Goal: Task Accomplishment & Management: Use online tool/utility

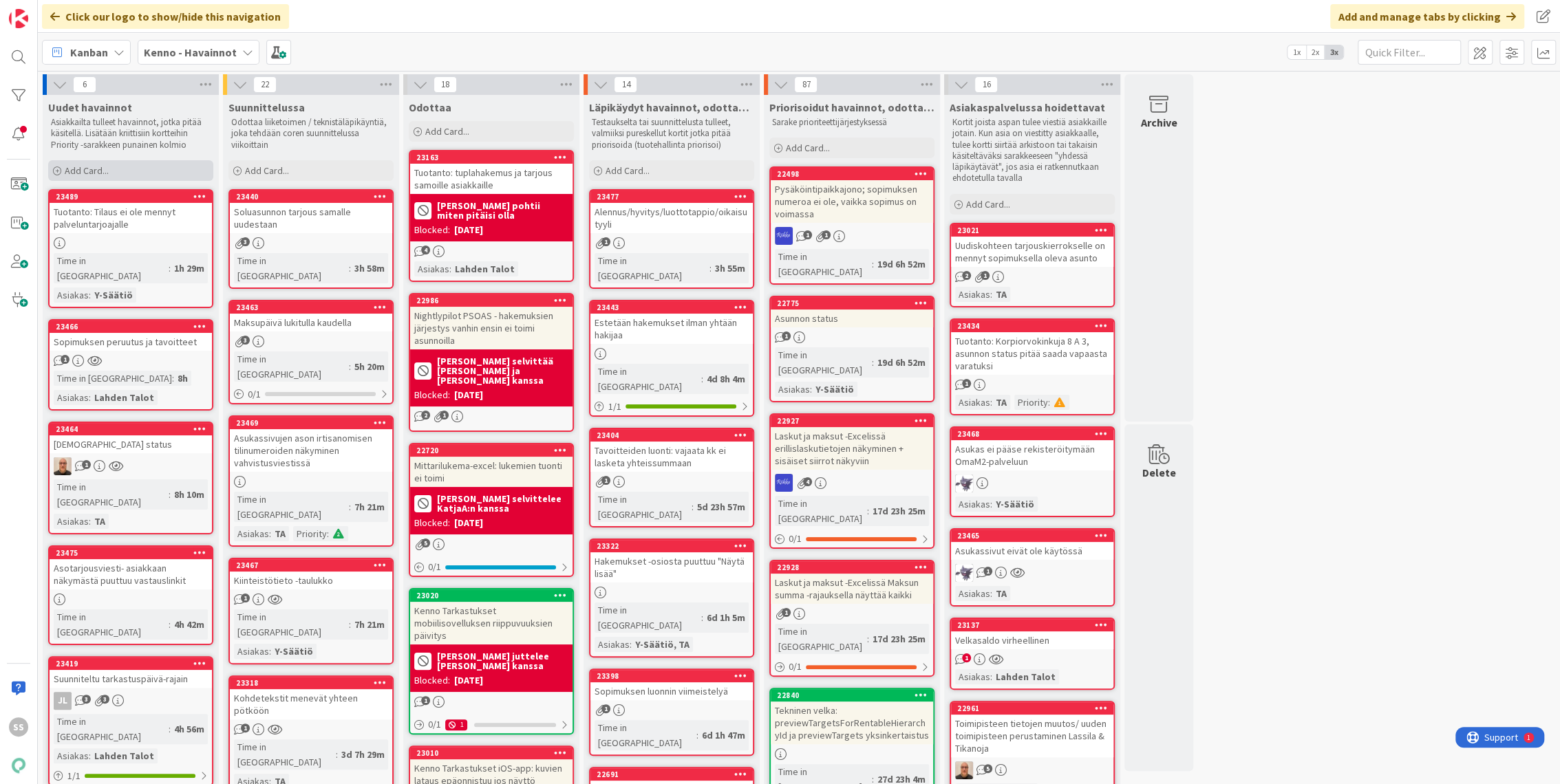
click at [148, 172] on div "Add Card..." at bounding box center [131, 171] width 166 height 21
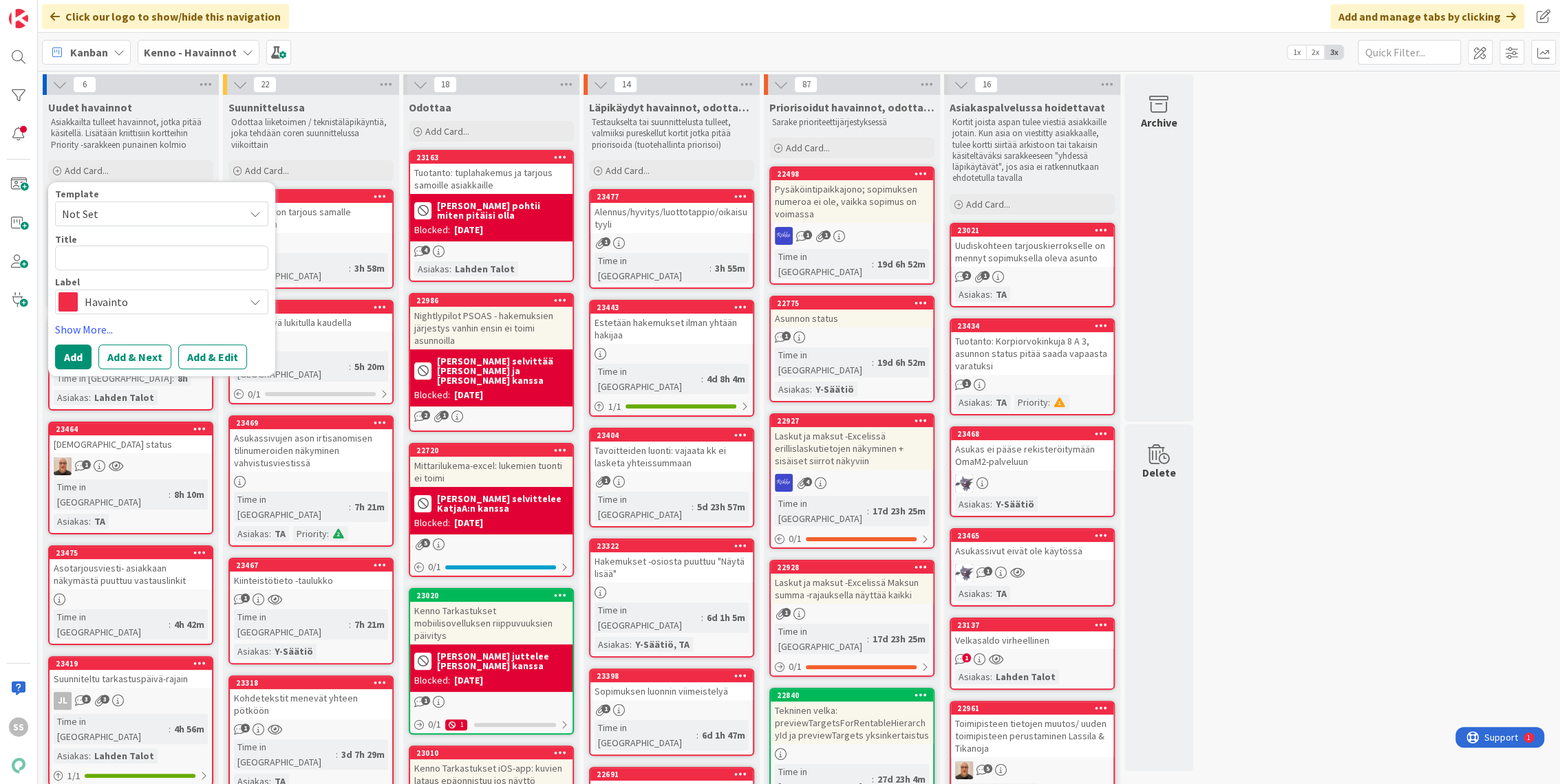
type textarea "x"
type textarea "H"
type textarea "x"
type textarea "Hy"
type textarea "x"
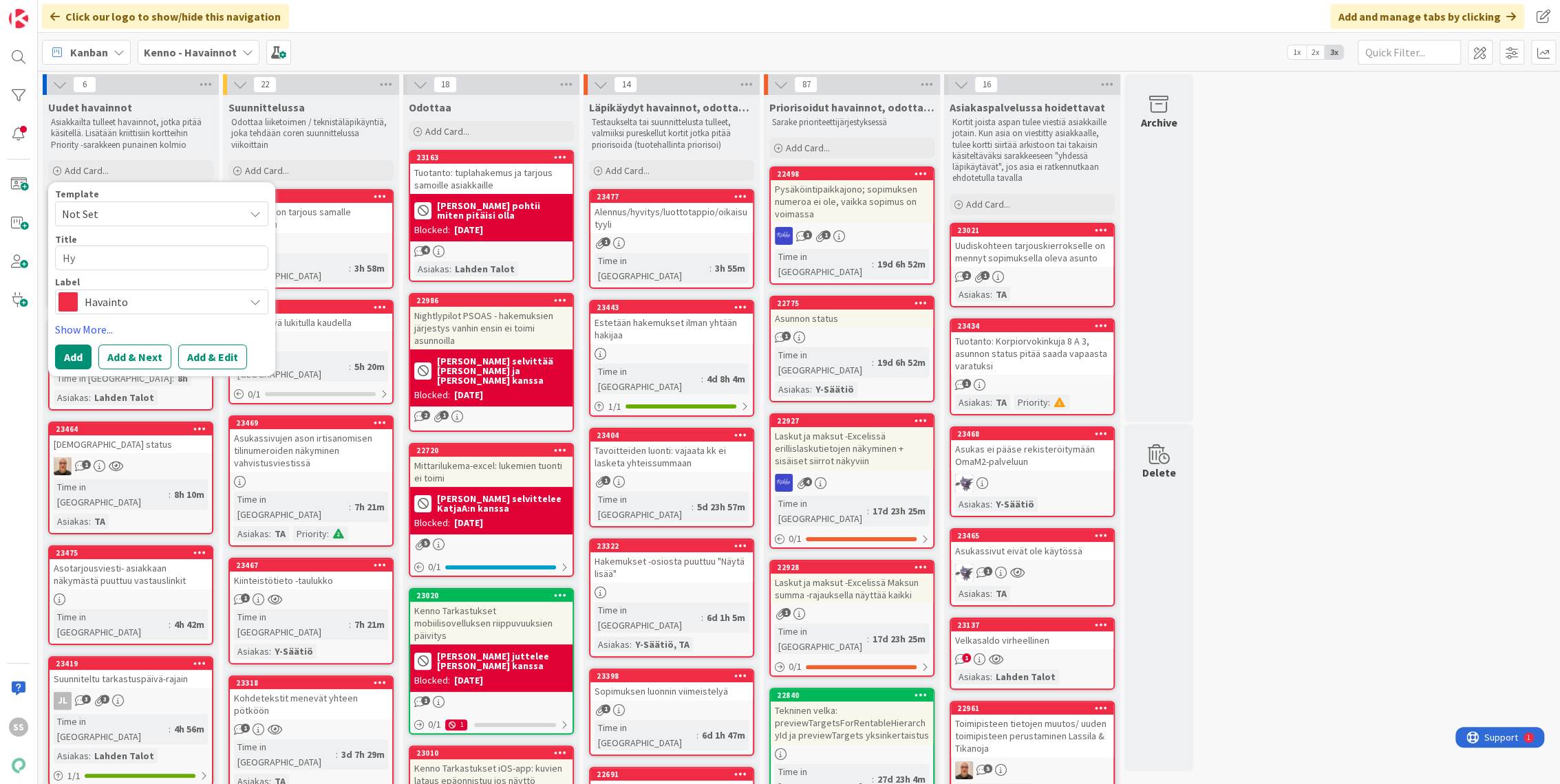
type textarea "Hyv"
type textarea "x"
type textarea "Hyvi"
type textarea "x"
type textarea "Hyvit"
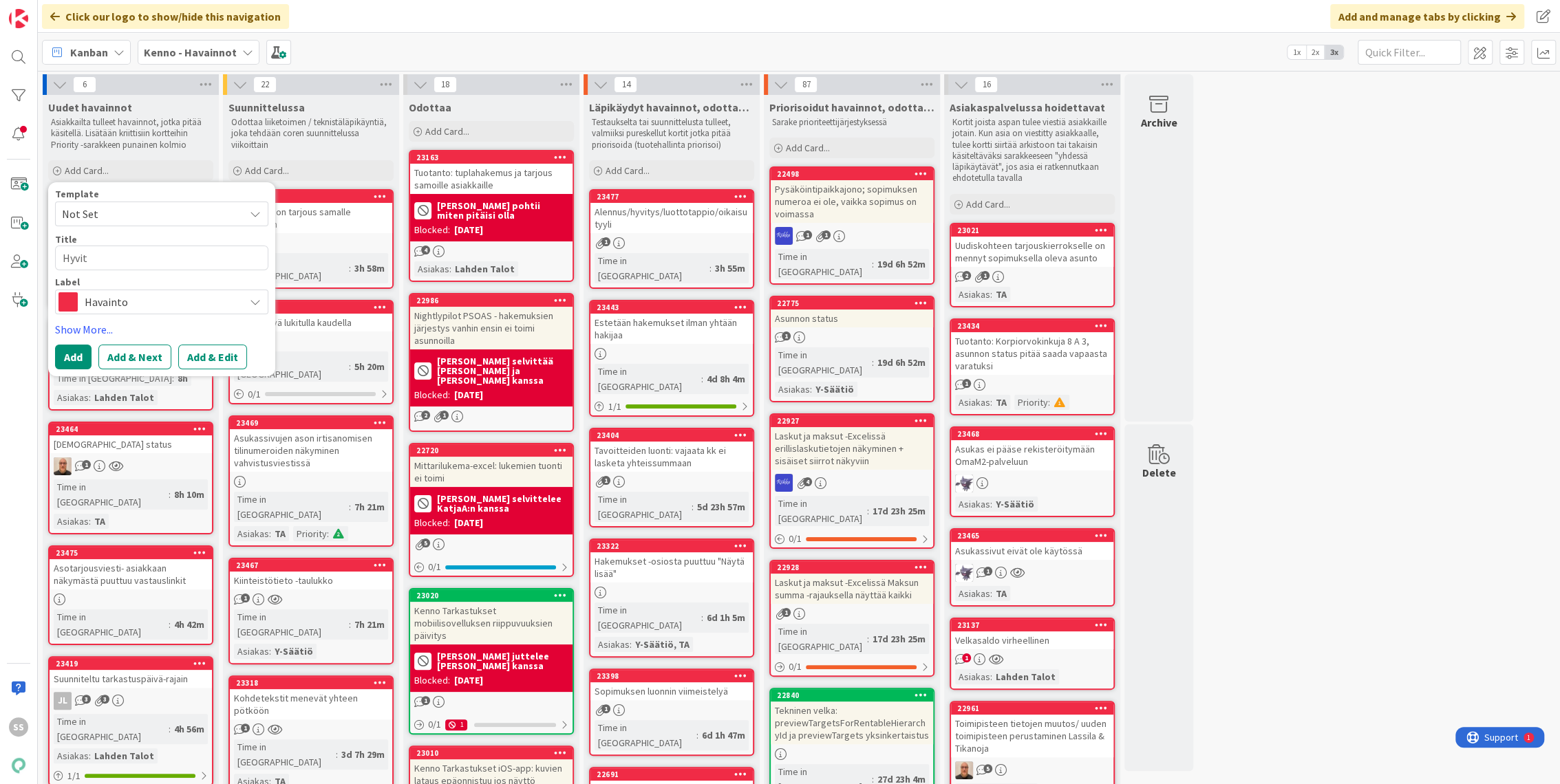
type textarea "x"
type textarea "Hyvity"
type textarea "x"
type textarea "Hyvitys"
type textarea "x"
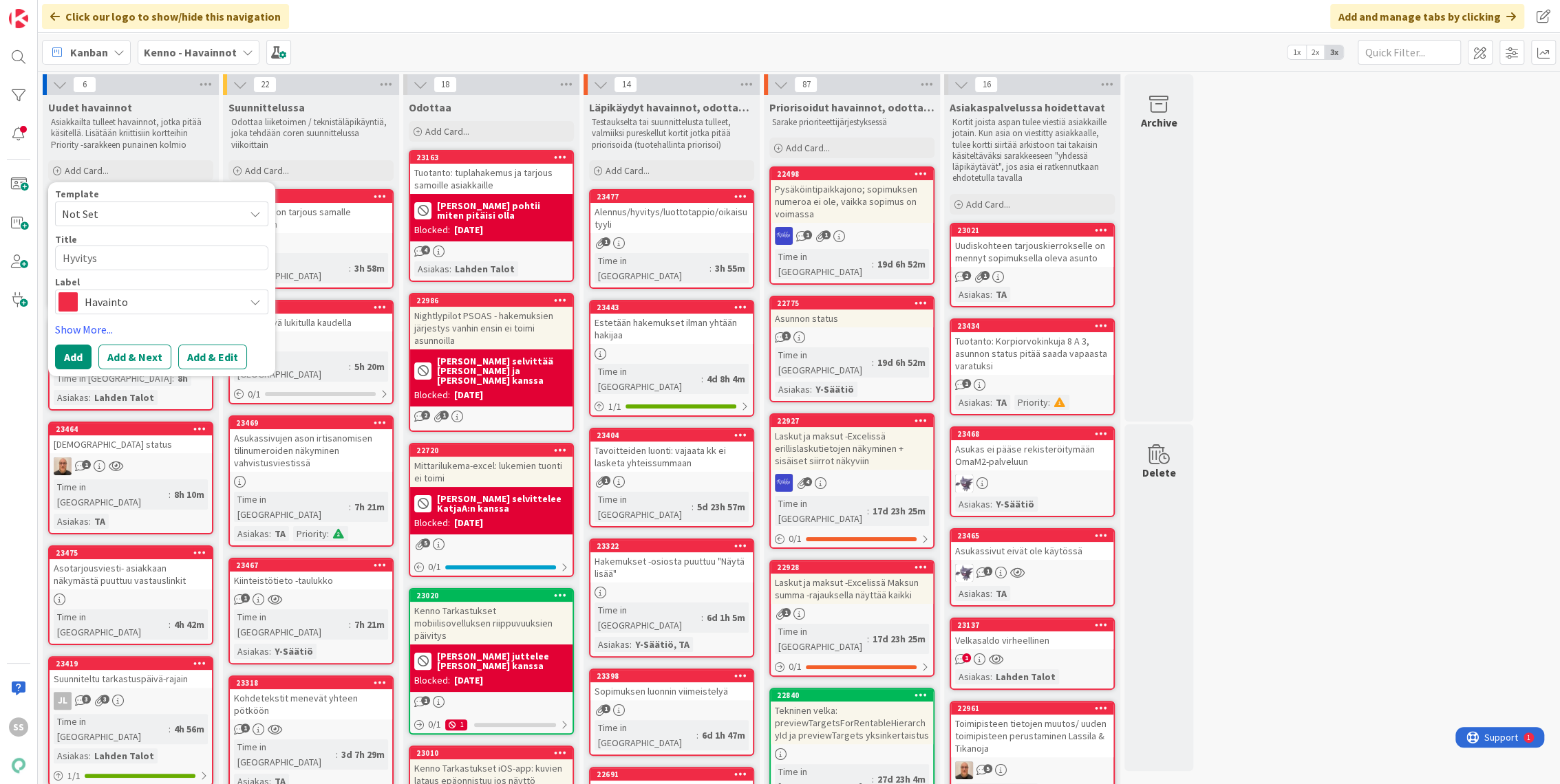
type textarea "Hyvityst"
type textarea "x"
type textarea "Hyvitystä"
type textarea "x"
type textarea "Hyvitystä e"
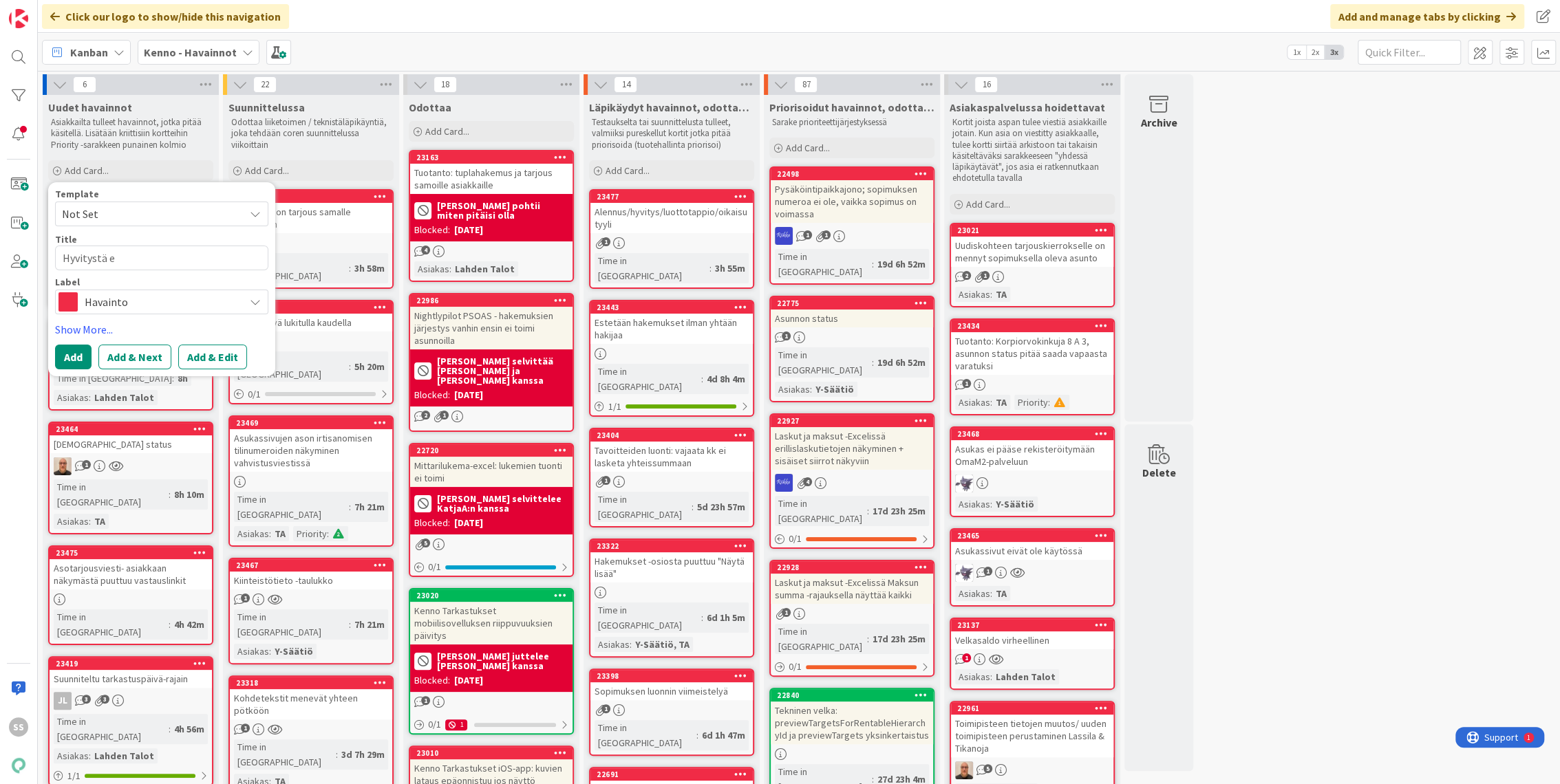
type textarea "x"
type textarea "Hyvitystä ei"
type textarea "x"
type textarea "Hyvitystä ei"
type textarea "x"
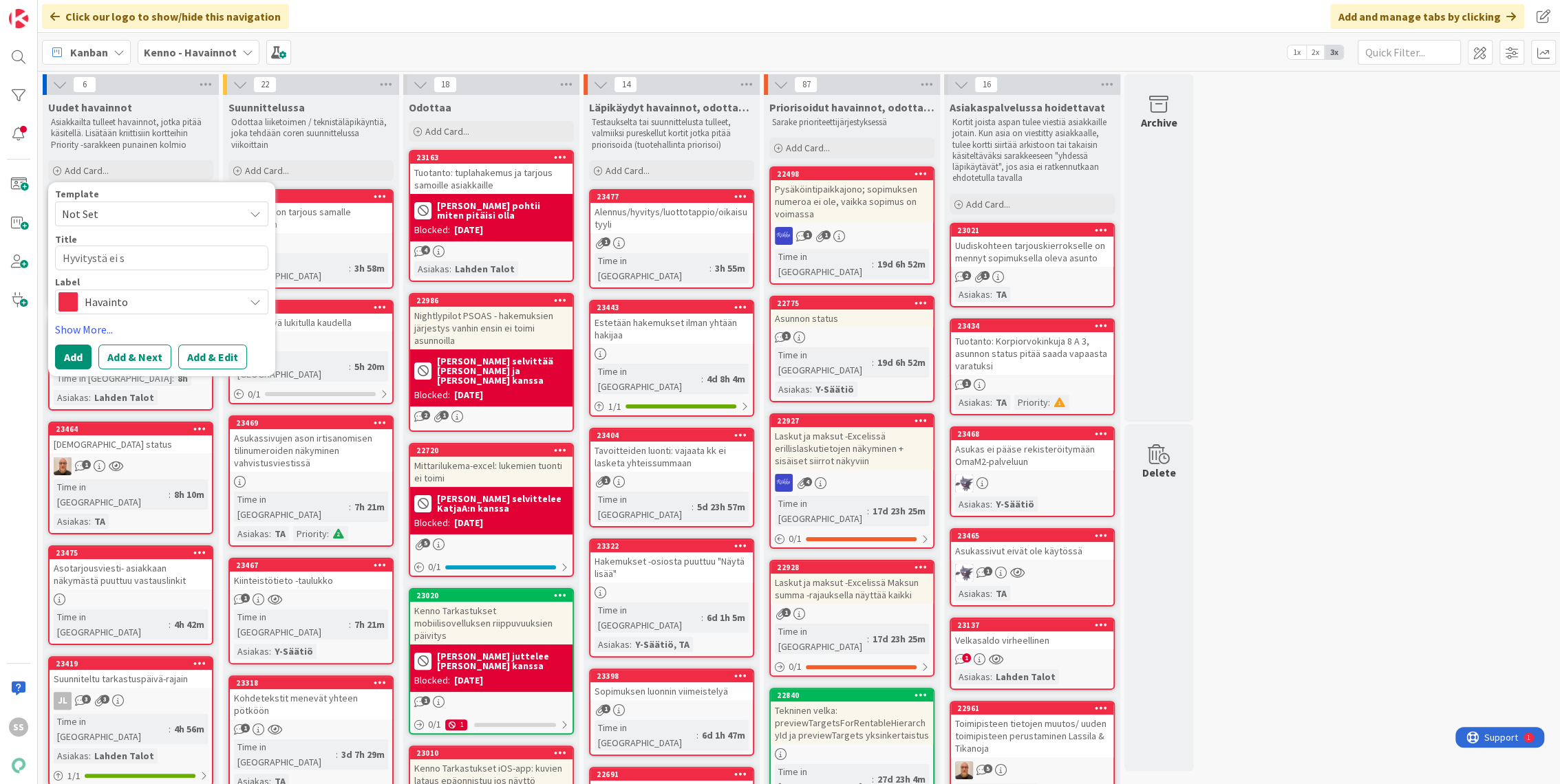
type textarea "Hyvitystä ei sa"
type textarea "x"
type textarea "Hyvitystä ei saa"
type textarea "x"
type textarea "Hyvitystä ei saa t"
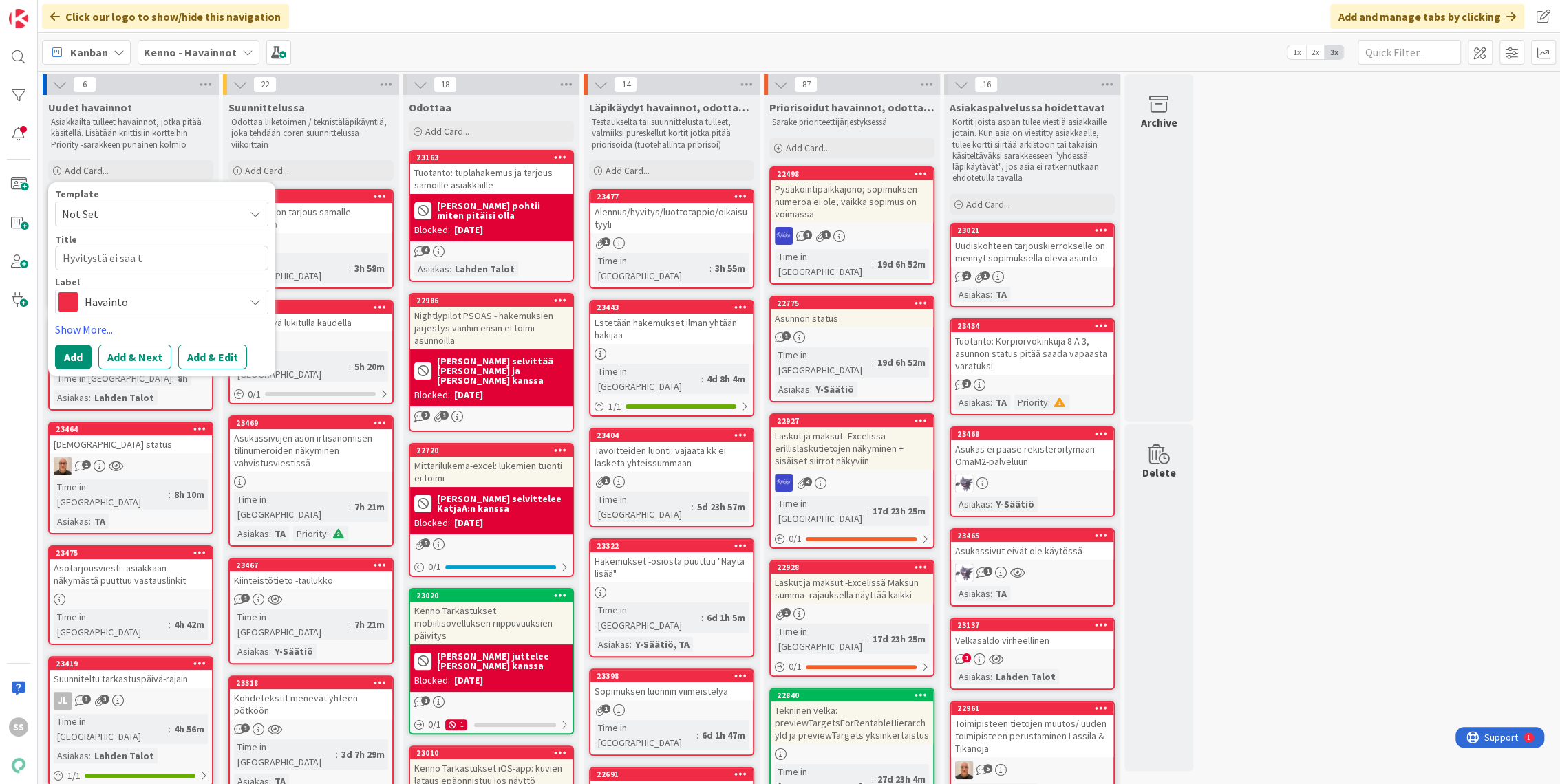
type textarea "x"
type textarea "Hyvitystä ei saa te"
type textarea "x"
type textarea "Hyvitystä ei saa teh"
type textarea "x"
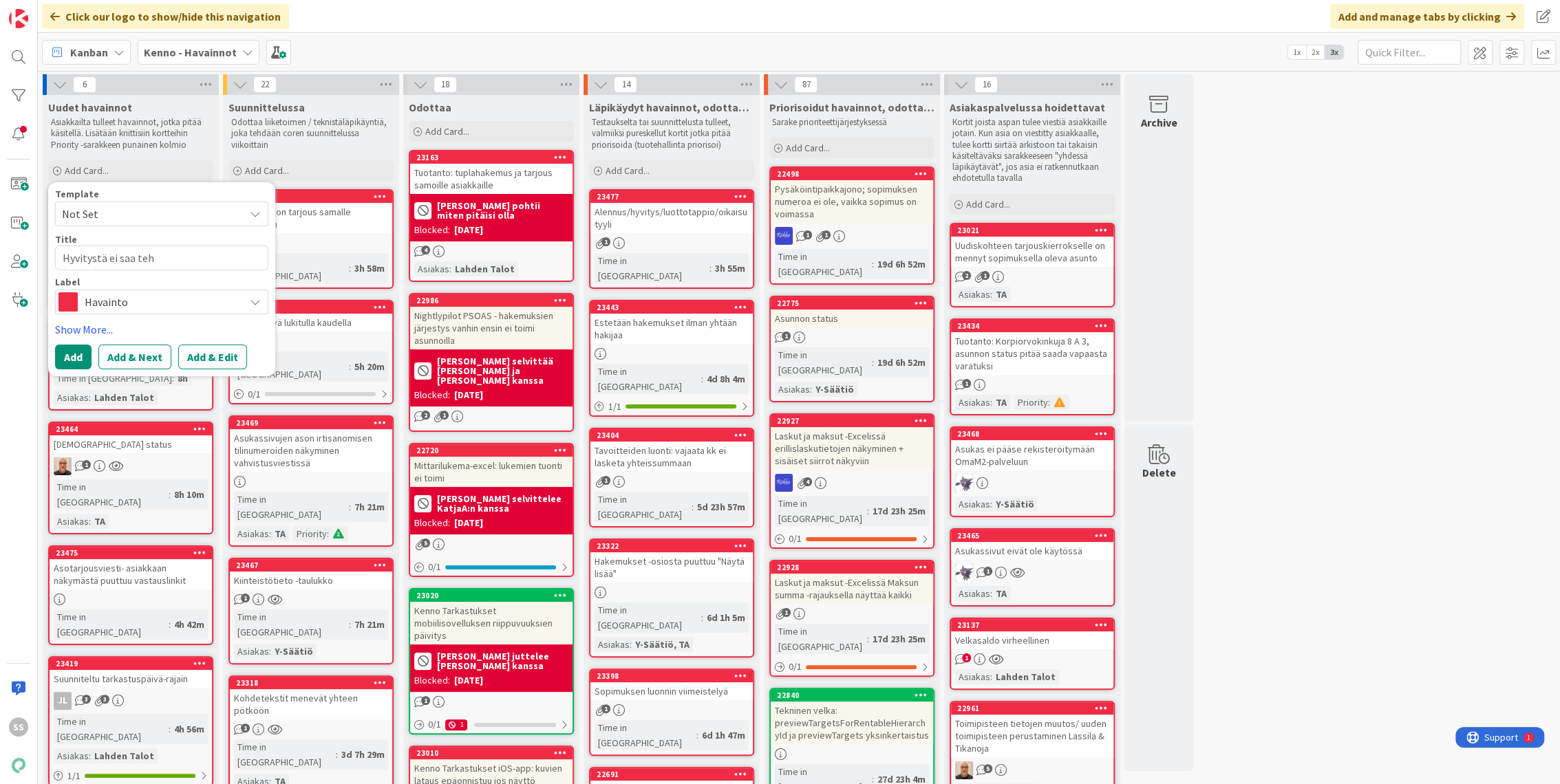
type textarea "Hyvitystä ei saa teht"
type textarea "x"
type textarea "Hyvitystä ei saa tehty"
type textarea "x"
type textarea "Hyvitystä ei saa tehtyä"
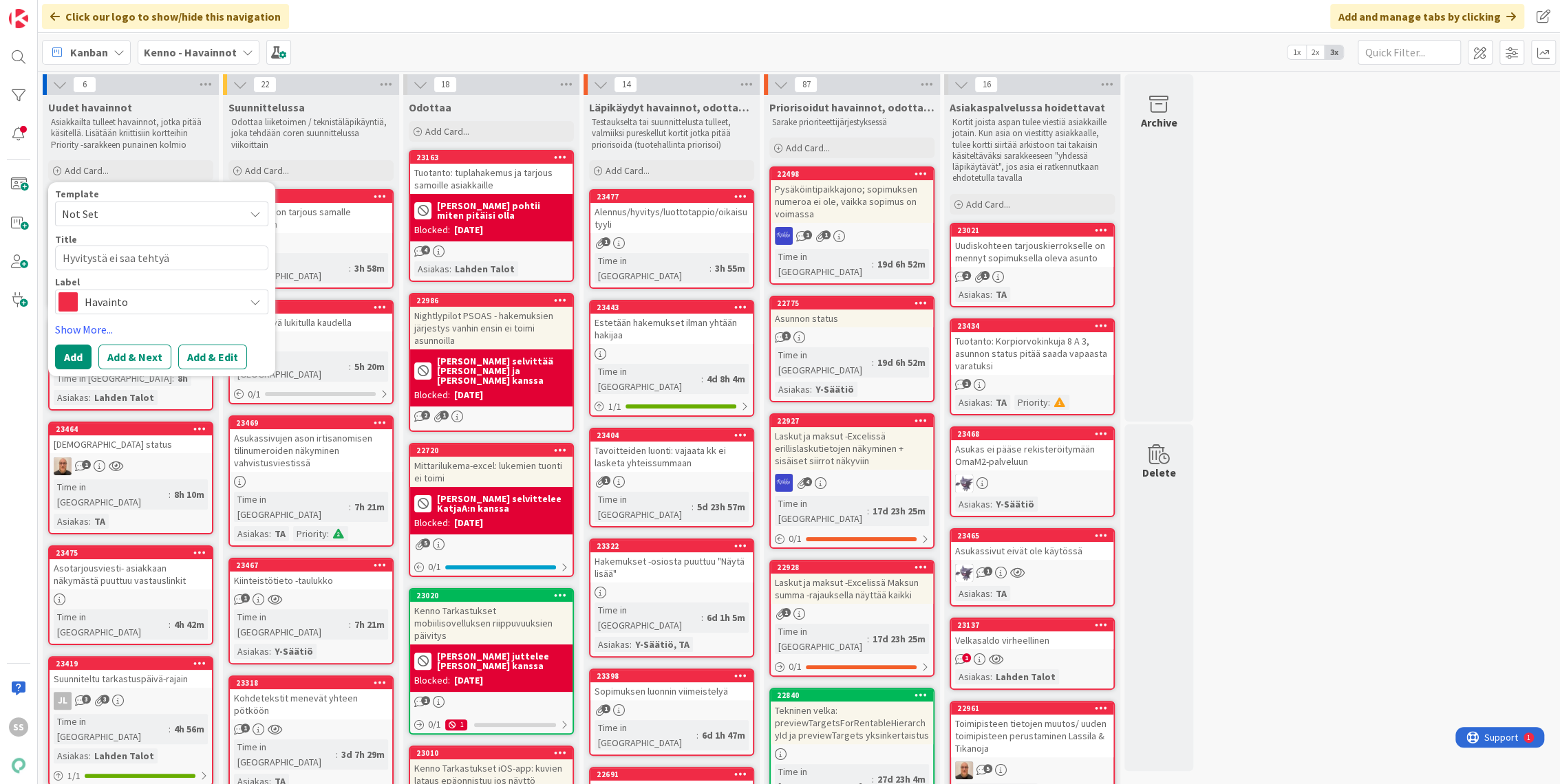
type textarea "x"
type textarea "Hyvitystä ei saa tehtyä"
type textarea "x"
type textarea "Hyvitystä ei saa tehtyä t"
type textarea "x"
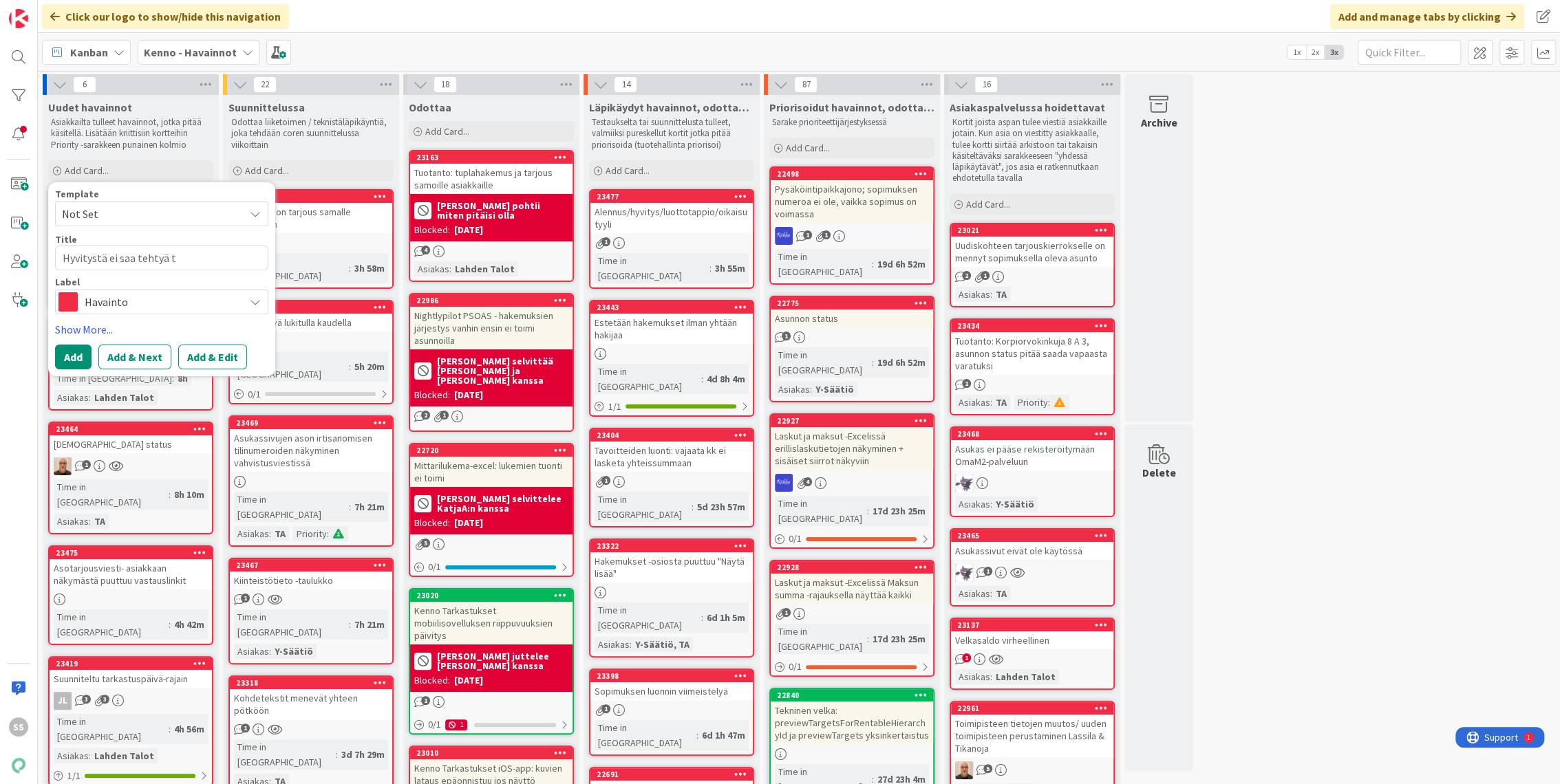
type textarea "Hyvitystä ei saa tehtyä tu"
type textarea "x"
type textarea "Hyvitystä ei saa tehtyä tul"
type textarea "x"
type textarea "Hyvitystä ei saa tehtyä tulev"
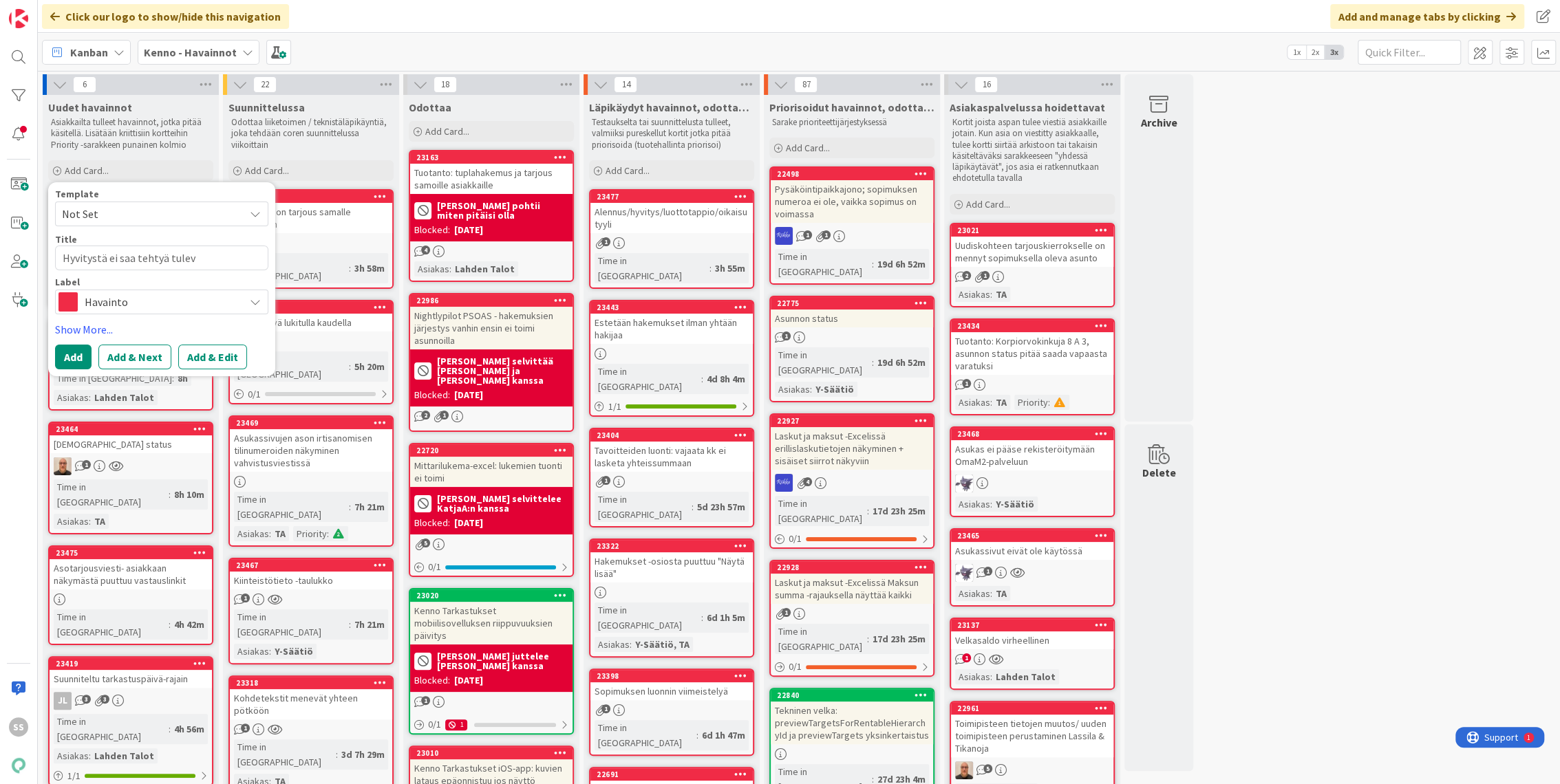
type textarea "x"
type textarea "Hyvitystä ei saa tehtyä tulevai"
type textarea "x"
type textarea "Hyvitystä ei saa tehtyä tulevais"
type textarea "x"
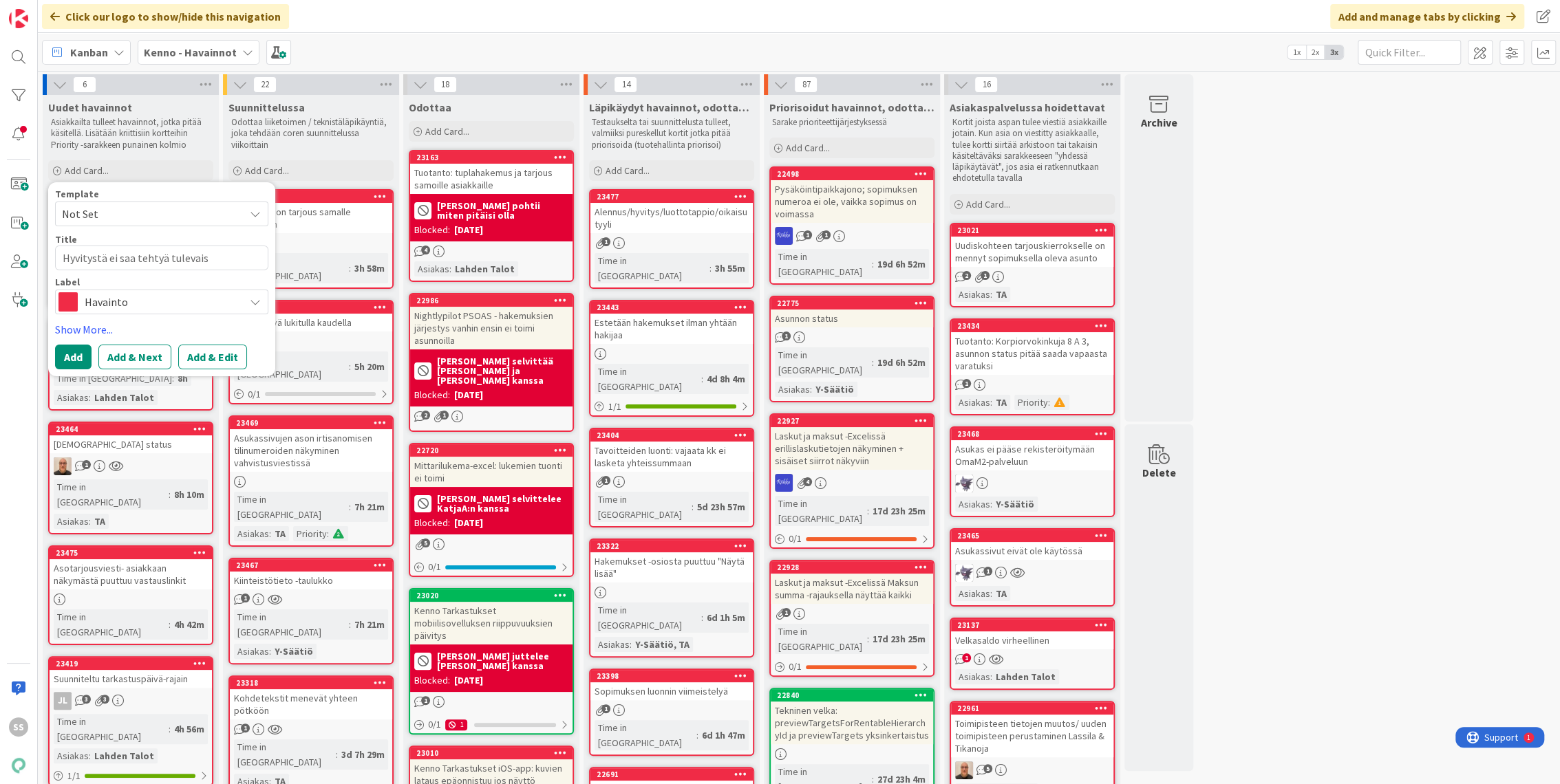
type textarea "Hyvitystä ei saa tehtyä tulevaisu"
type textarea "x"
type textarea "Hyvitystä ei saa tehtyä tulevaisuu"
type textarea "x"
type textarea "Hyvitystä ei saa tehtyä tulevaisuut"
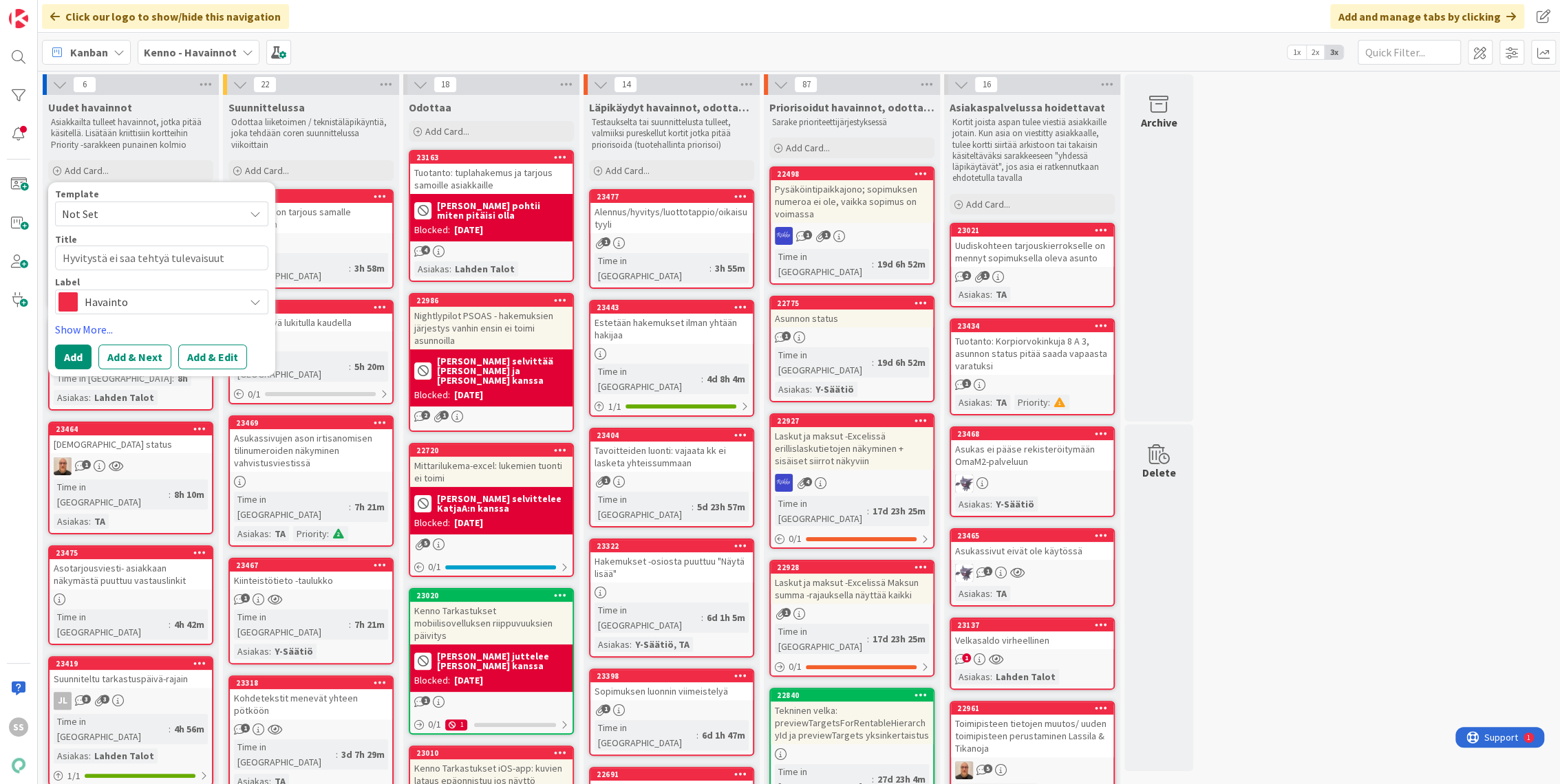
type textarea "x"
type textarea "Hyvitystä ei saa tehtyä tulevaisuute"
type textarea "x"
type textarea "Hyvitystä ei saa tehtyä tulevaisuutee"
type textarea "x"
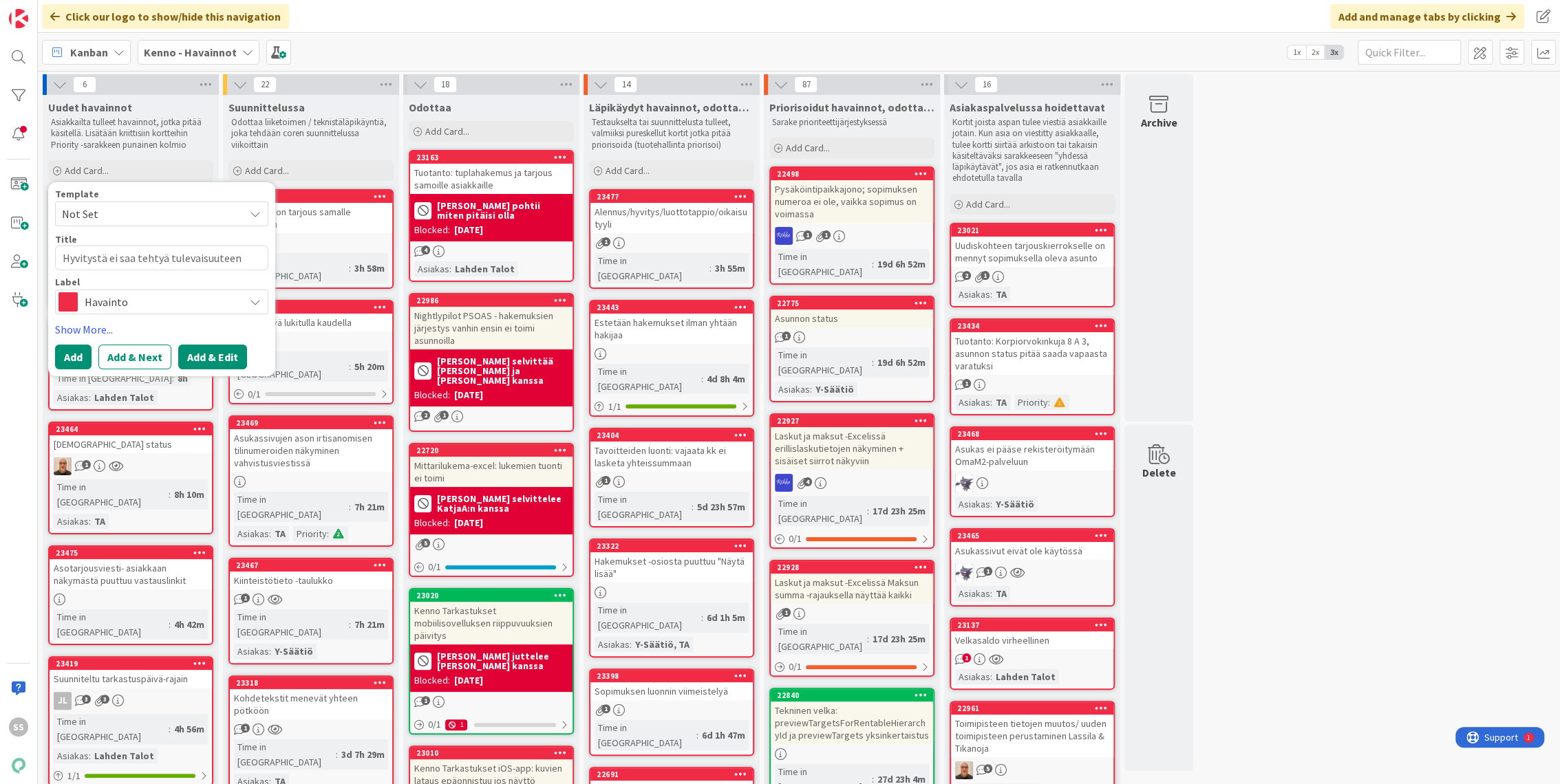
type textarea "Hyvitystä ei saa tehtyä tulevaisuuteen"
click at [210, 355] on button "Add & Edit" at bounding box center [212, 357] width 68 height 25
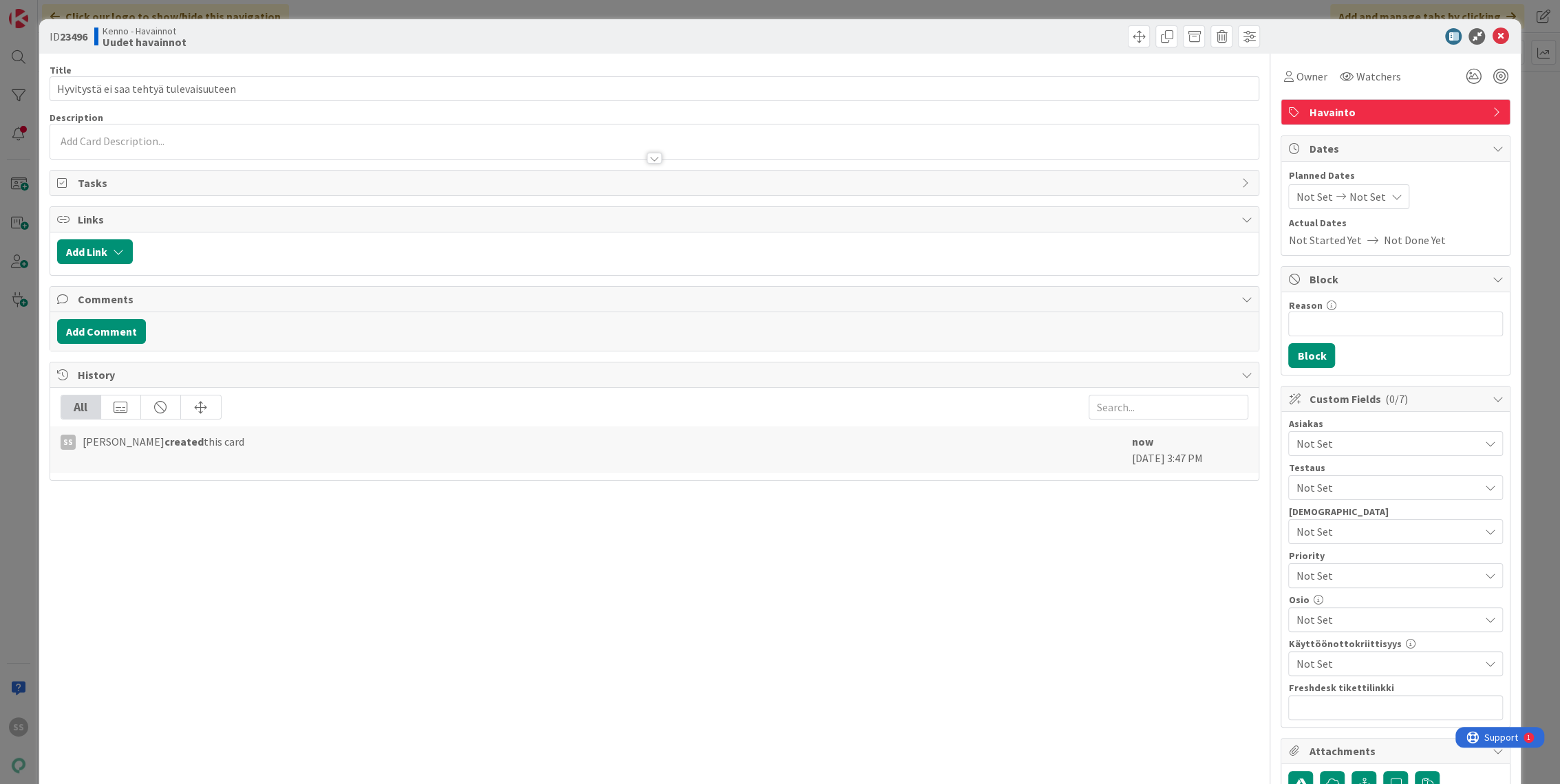
click at [141, 146] on div at bounding box center [654, 152] width 1209 height 15
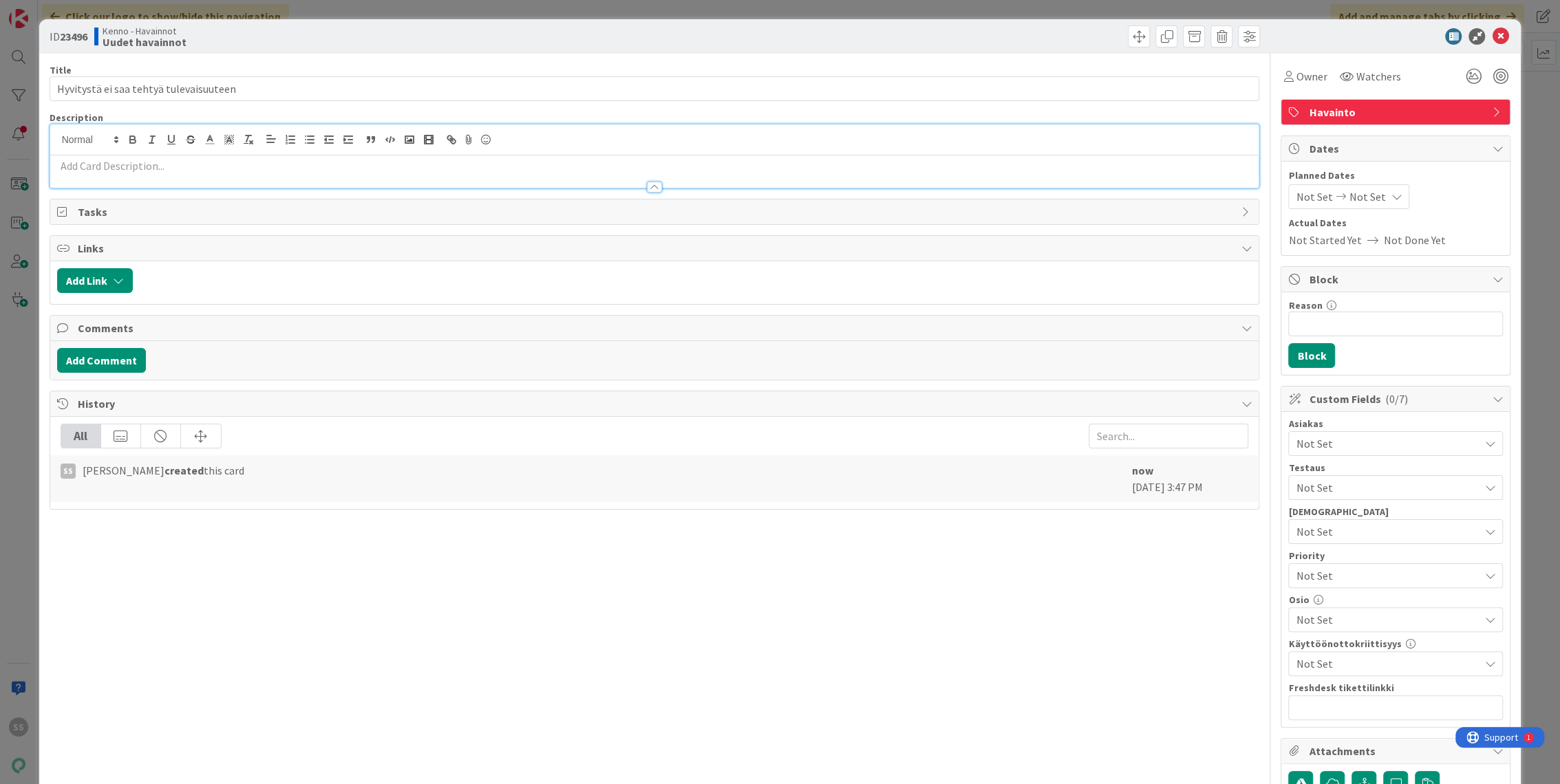
click at [189, 171] on p at bounding box center [654, 166] width 1195 height 16
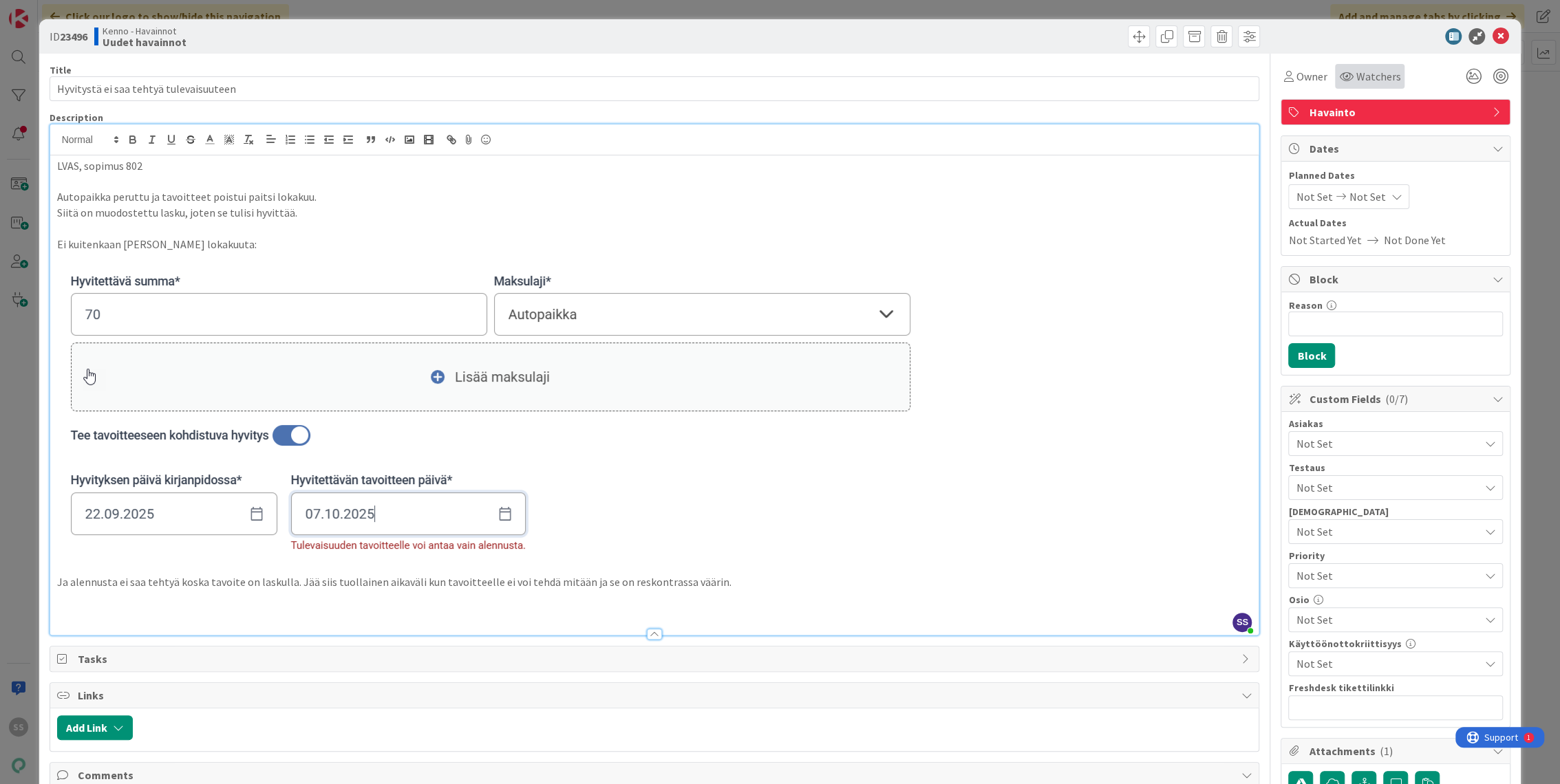
click at [1365, 73] on span "Watchers" at bounding box center [1378, 76] width 45 height 16
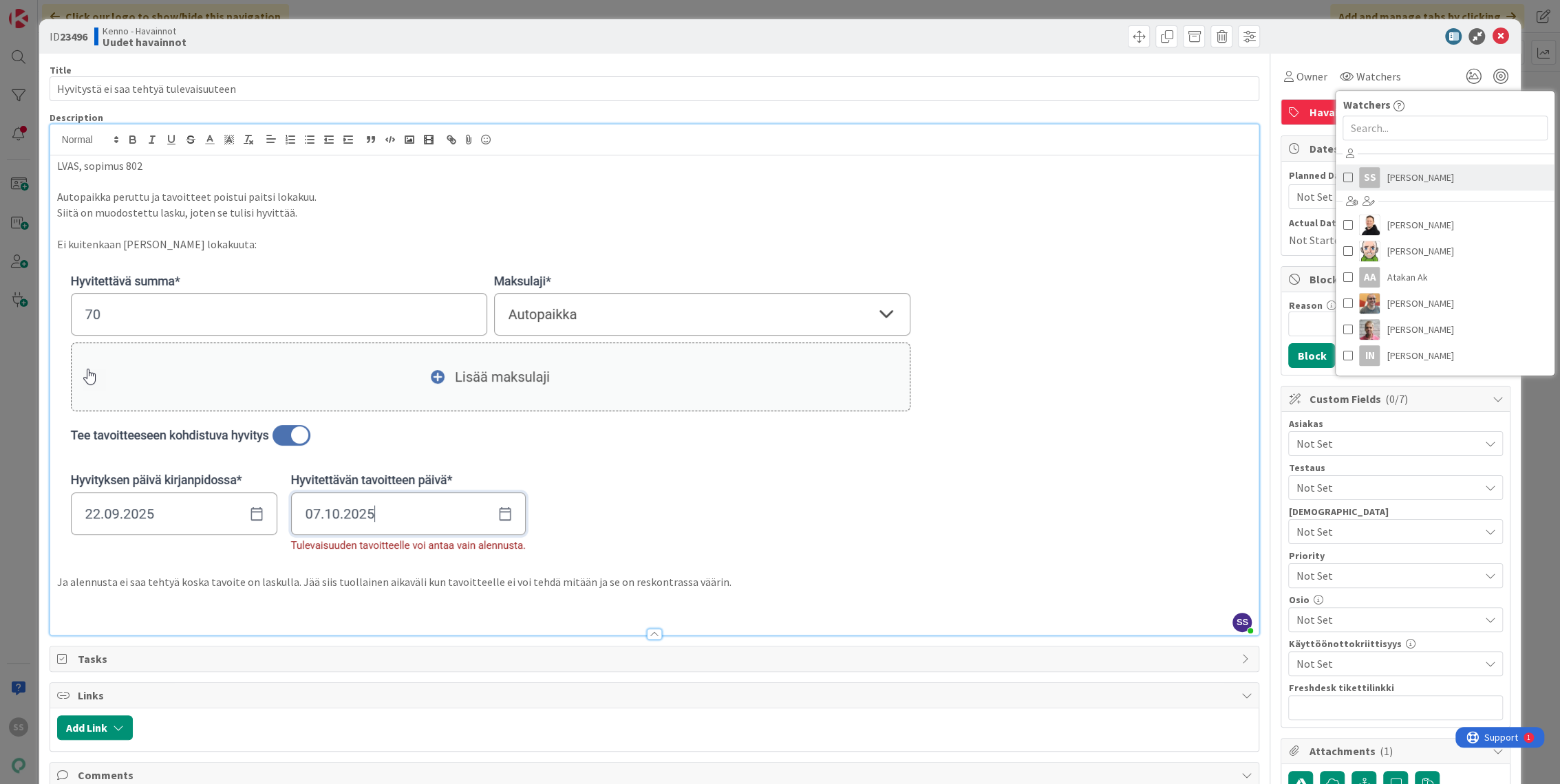
click at [1400, 178] on span "Sonja Sainio" at bounding box center [1420, 178] width 67 height 21
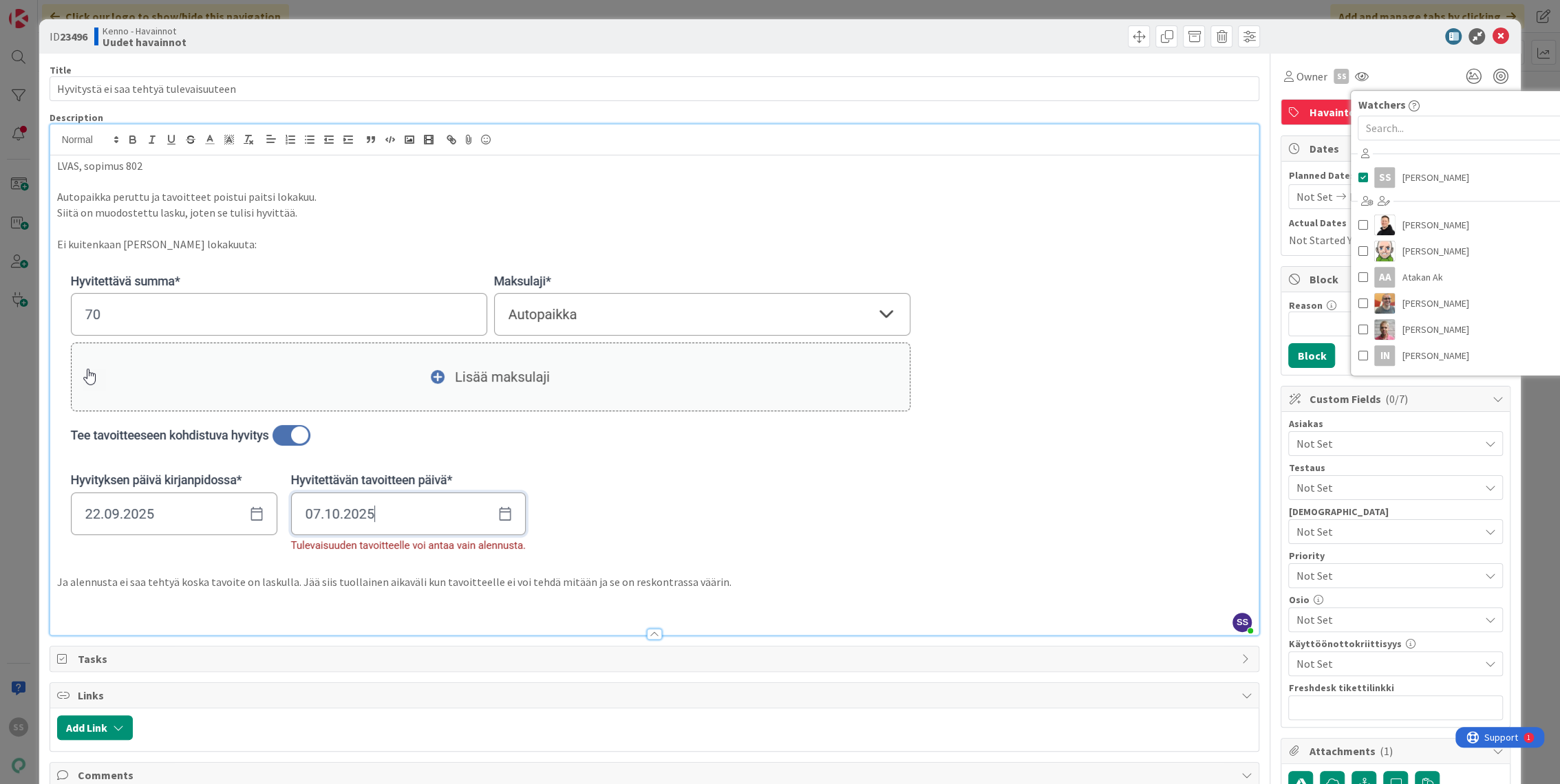
click at [1303, 443] on span "Not Set" at bounding box center [1387, 443] width 183 height 16
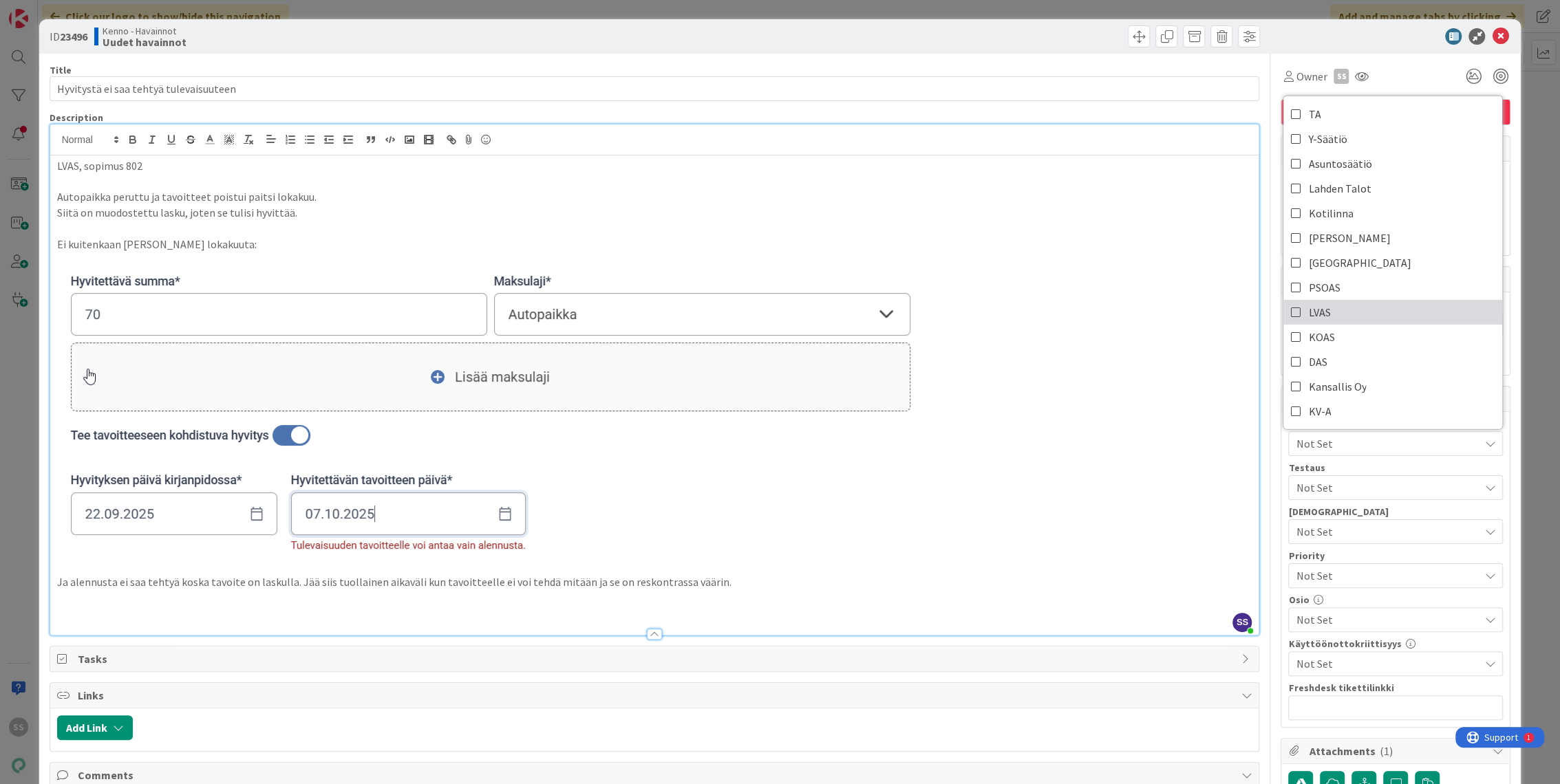
click at [1321, 310] on link "LVAS" at bounding box center [1392, 312] width 218 height 25
click at [816, 588] on p "Ja alennusta ei saa tehtyä koska tavoite on laskulla. Jää siis tuollainen aikav…" at bounding box center [654, 582] width 1195 height 16
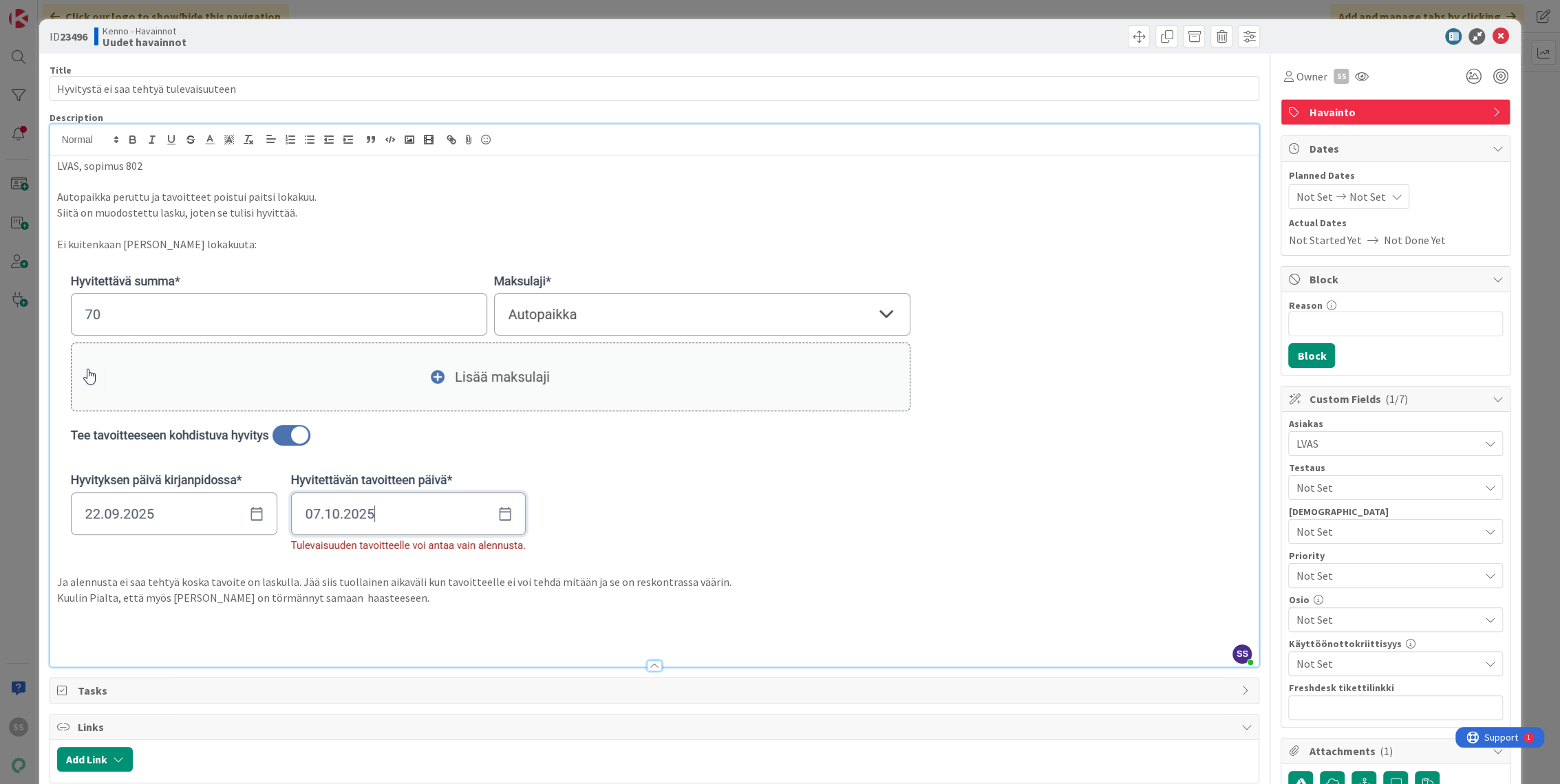
click at [1347, 440] on span "LVAS" at bounding box center [1387, 443] width 183 height 16
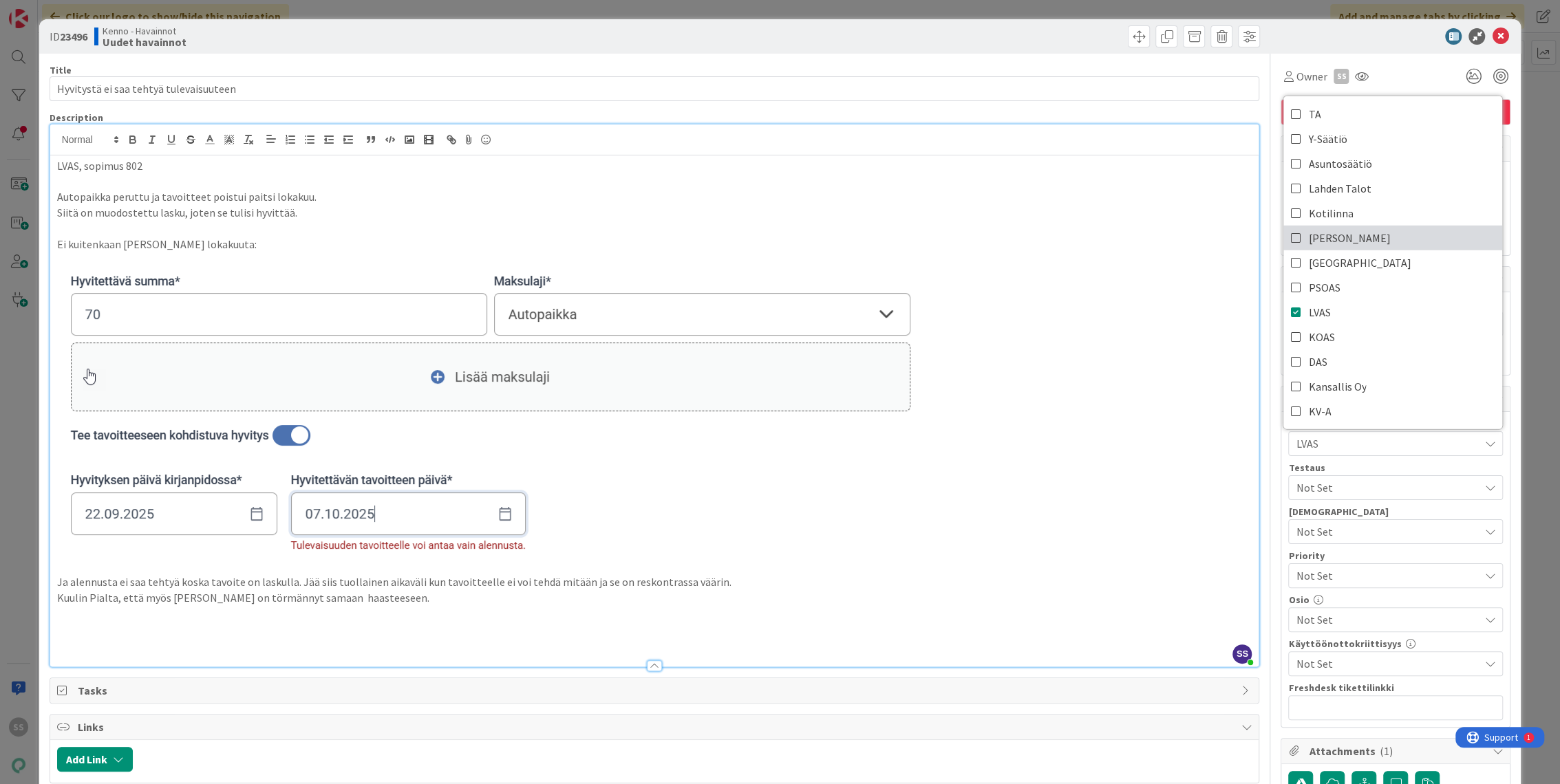
click at [1326, 234] on link "JOO" at bounding box center [1392, 237] width 218 height 25
click at [1145, 560] on p at bounding box center [654, 567] width 1195 height 16
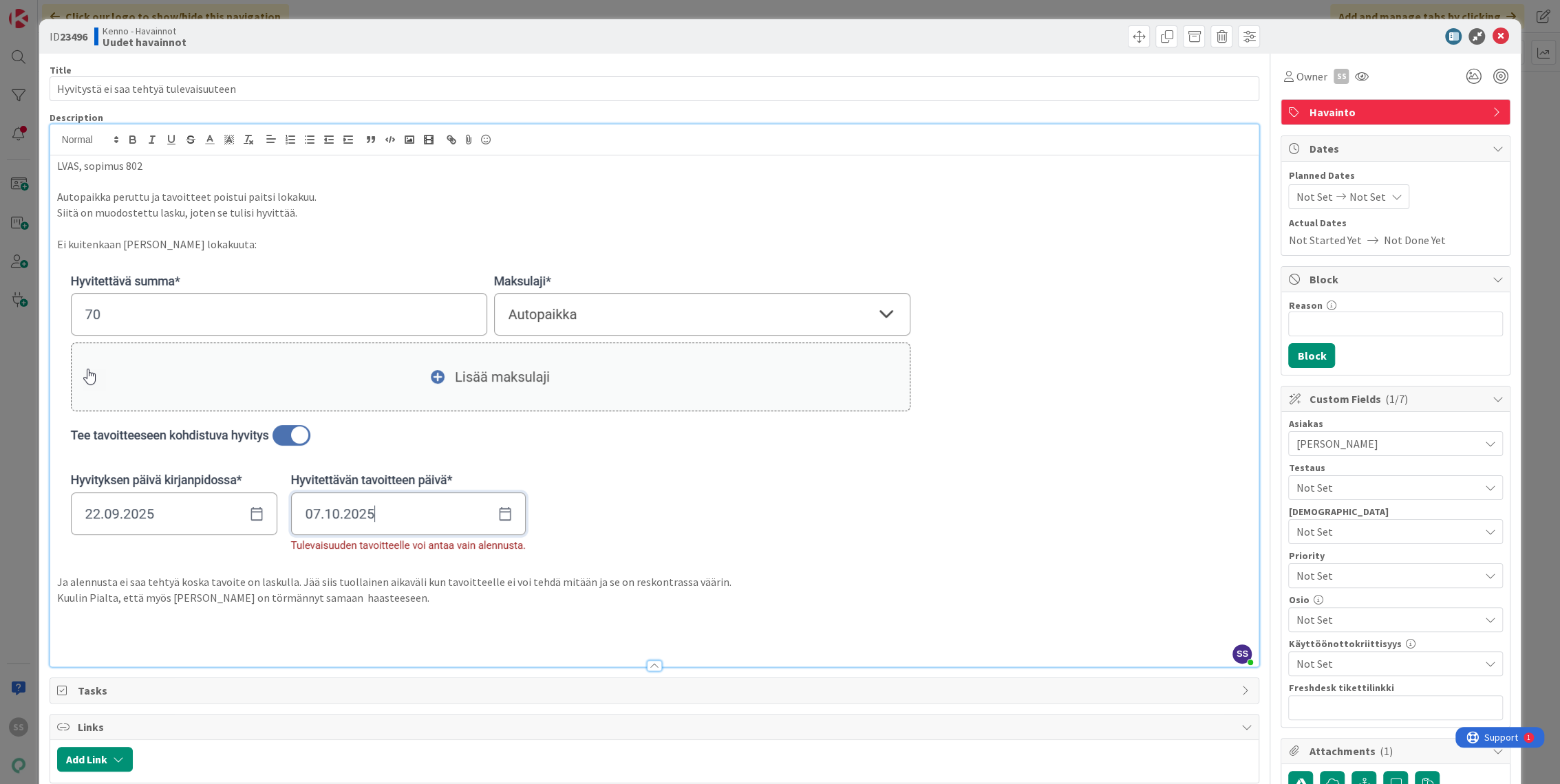
scroll to position [229, 0]
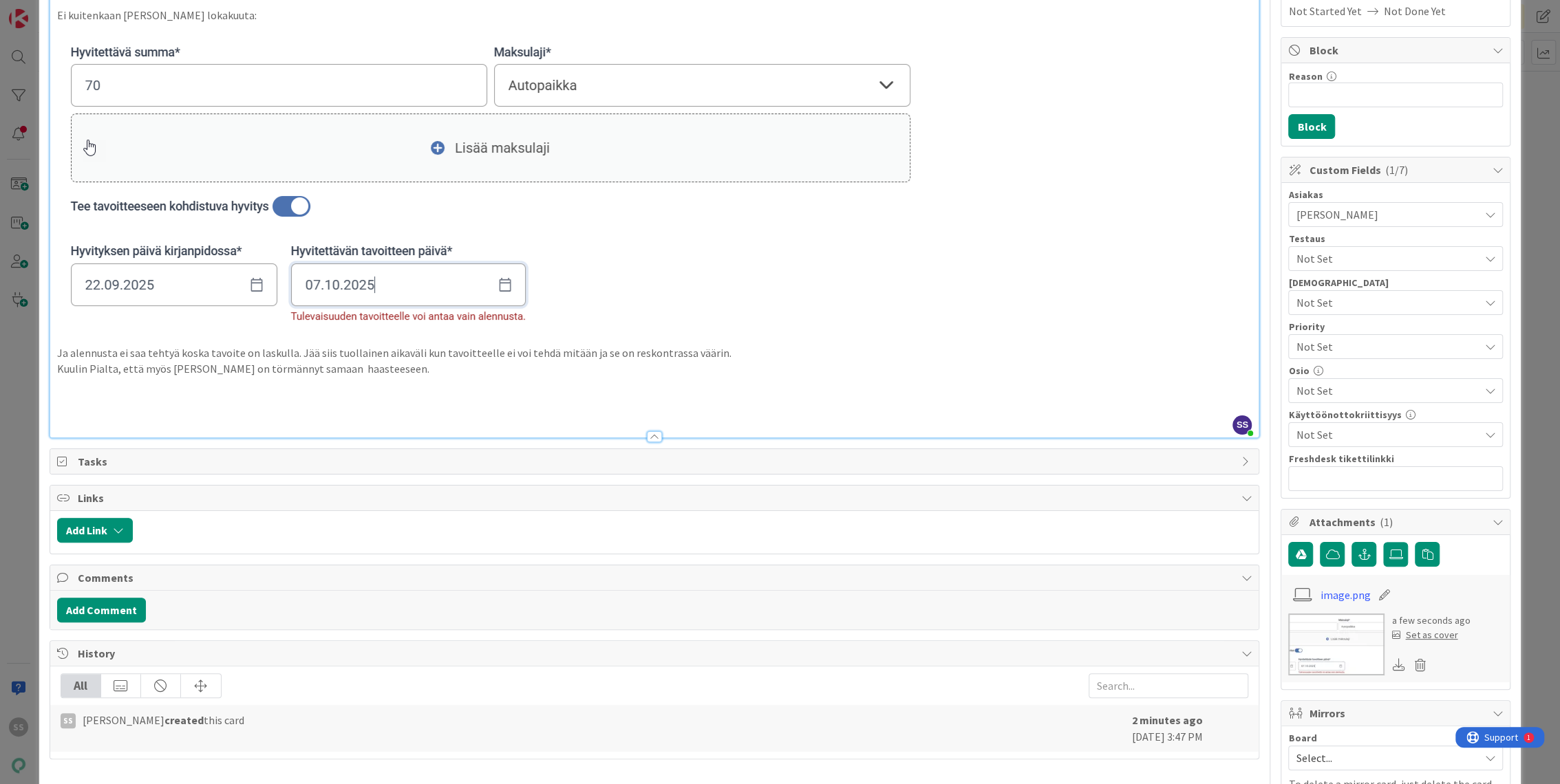
click at [458, 505] on div "Links" at bounding box center [654, 497] width 1209 height 25
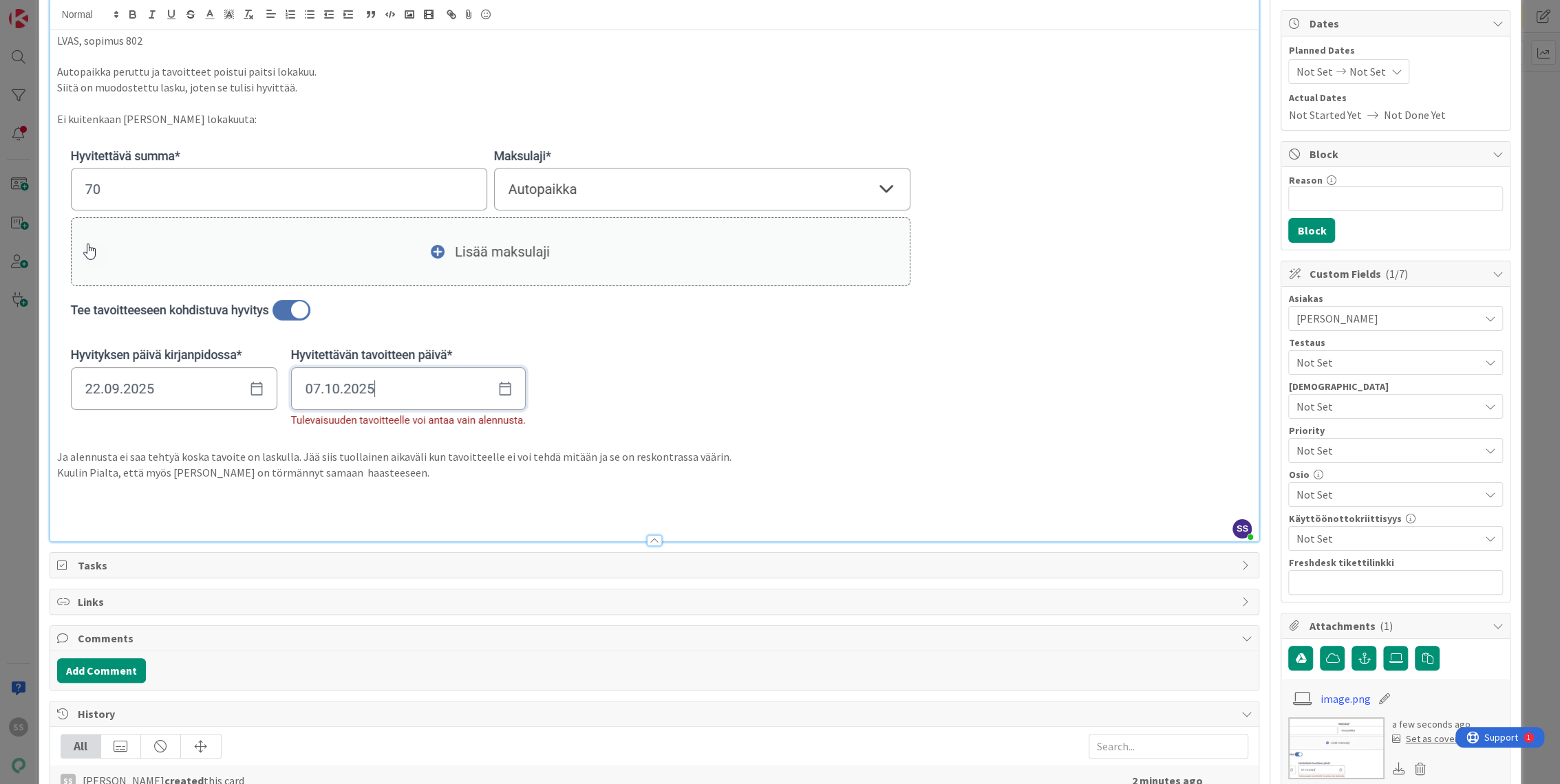
scroll to position [0, 0]
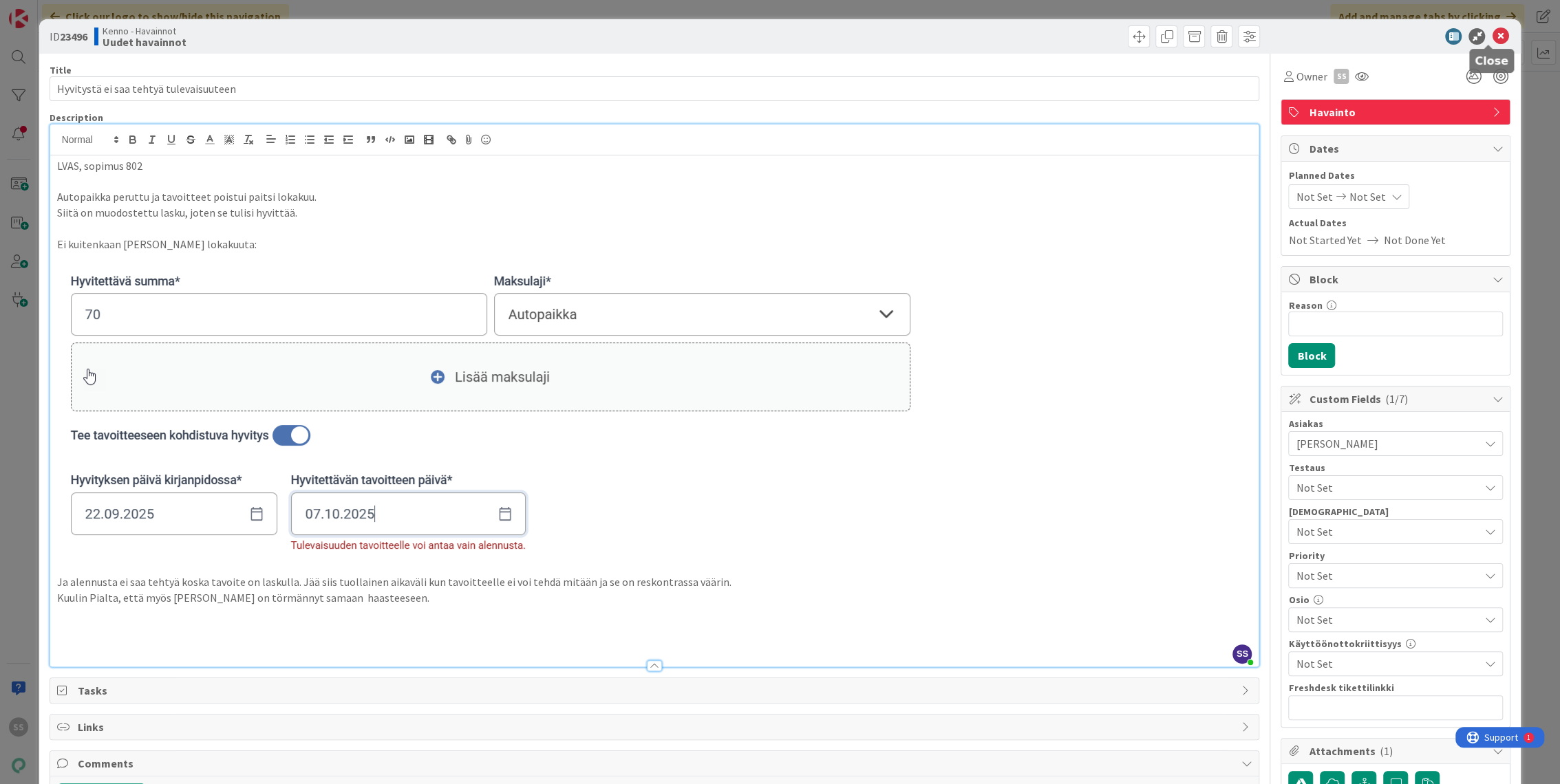
click at [1492, 36] on icon at bounding box center [1499, 36] width 16 height 16
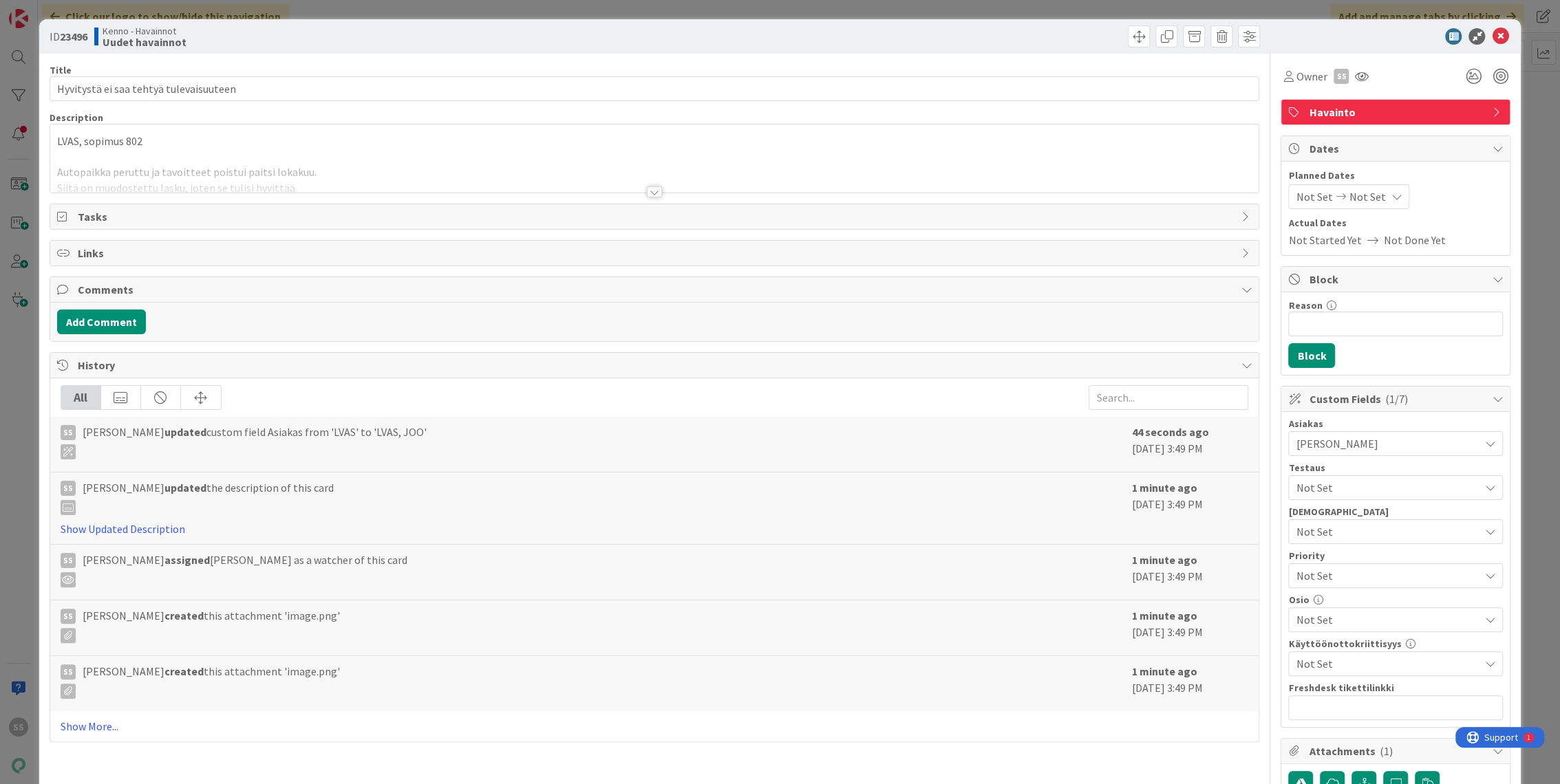
click at [648, 191] on div at bounding box center [653, 191] width 15 height 11
